Goal: Transaction & Acquisition: Download file/media

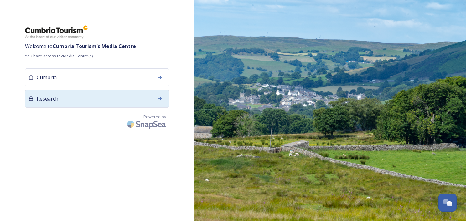
click at [145, 98] on div "Research" at bounding box center [97, 99] width 144 height 18
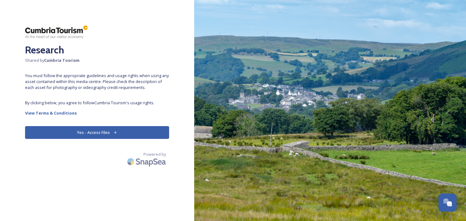
click at [128, 135] on button "Yes - Access Files" at bounding box center [97, 132] width 144 height 13
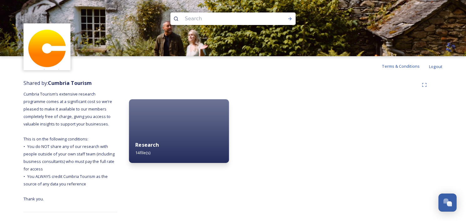
click at [152, 145] on strong "Research" at bounding box center [146, 145] width 23 height 7
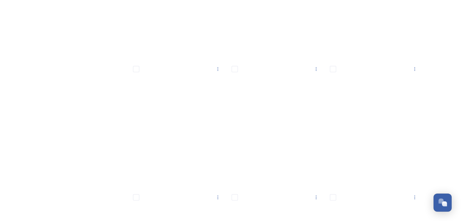
scroll to position [320, 0]
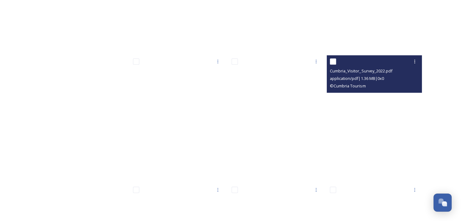
click at [365, 72] on span "Cumbria_Visitor_Survey_2022.pdf" at bounding box center [361, 71] width 62 height 6
click at [412, 61] on div at bounding box center [414, 61] width 11 height 11
click at [403, 77] on span "View File" at bounding box center [406, 75] width 16 height 6
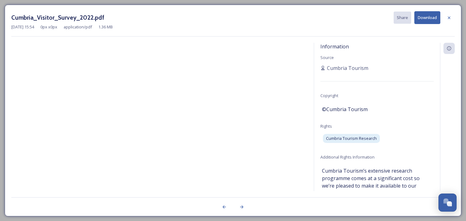
click at [427, 13] on button "Download" at bounding box center [427, 17] width 26 height 13
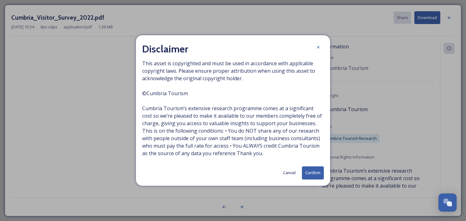
click at [308, 167] on button "Confirm" at bounding box center [313, 173] width 22 height 13
